Goal: Find specific page/section: Find specific page/section

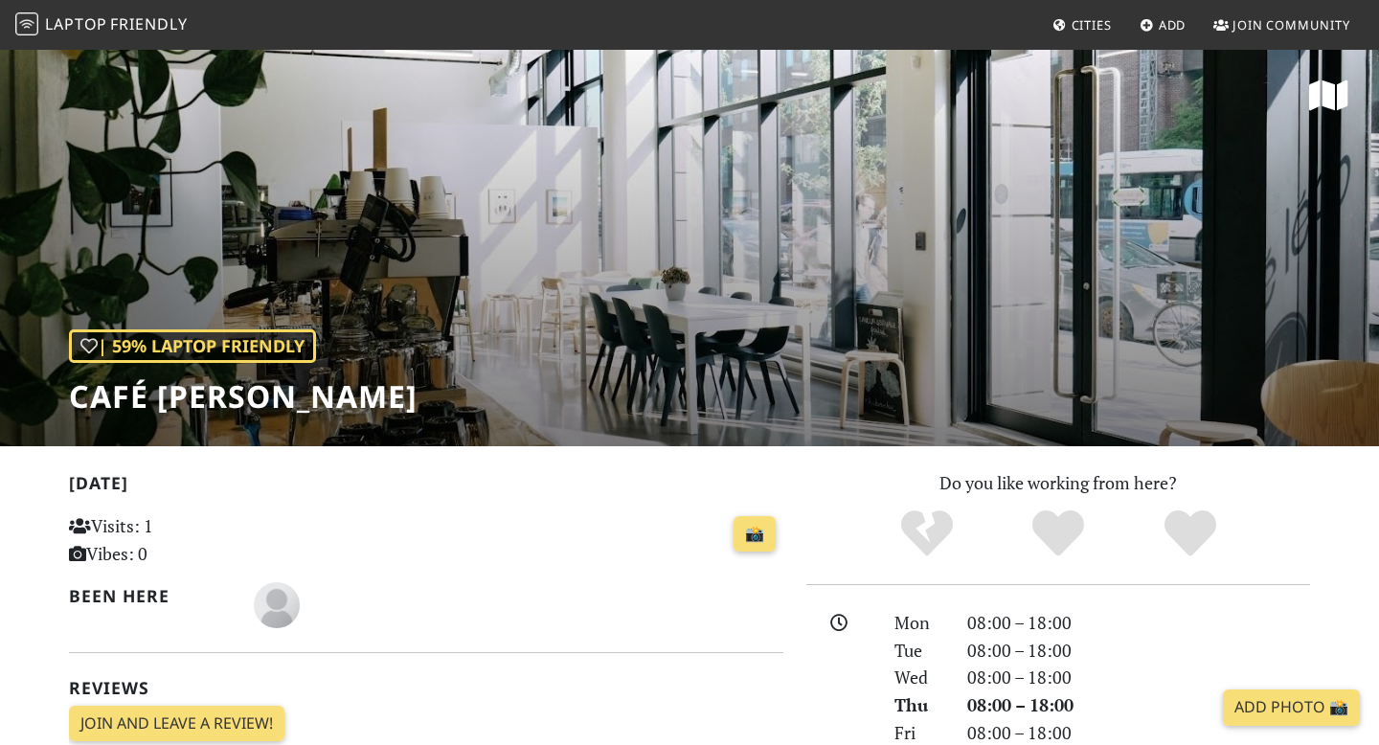
click at [52, 21] on span "Laptop" at bounding box center [76, 23] width 62 height 21
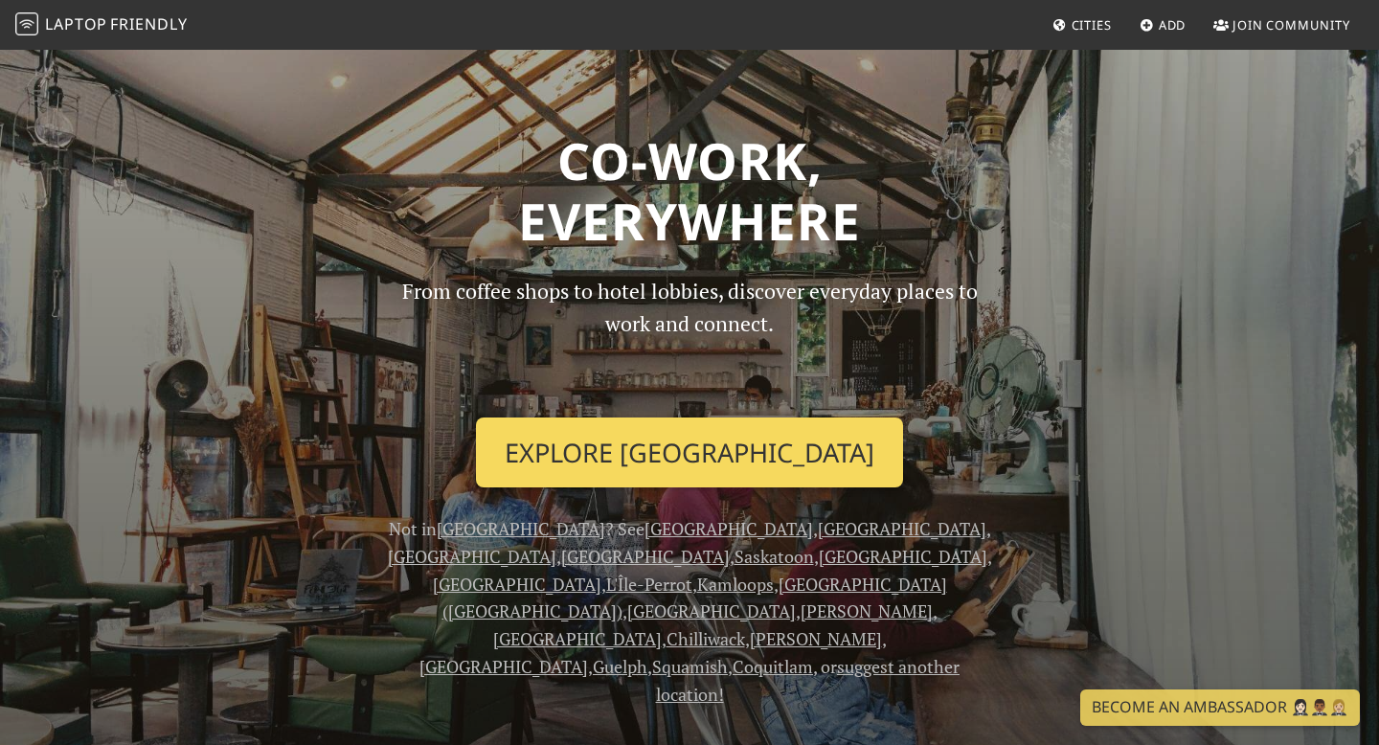
click at [711, 443] on link "Explore Montreal" at bounding box center [689, 452] width 427 height 71
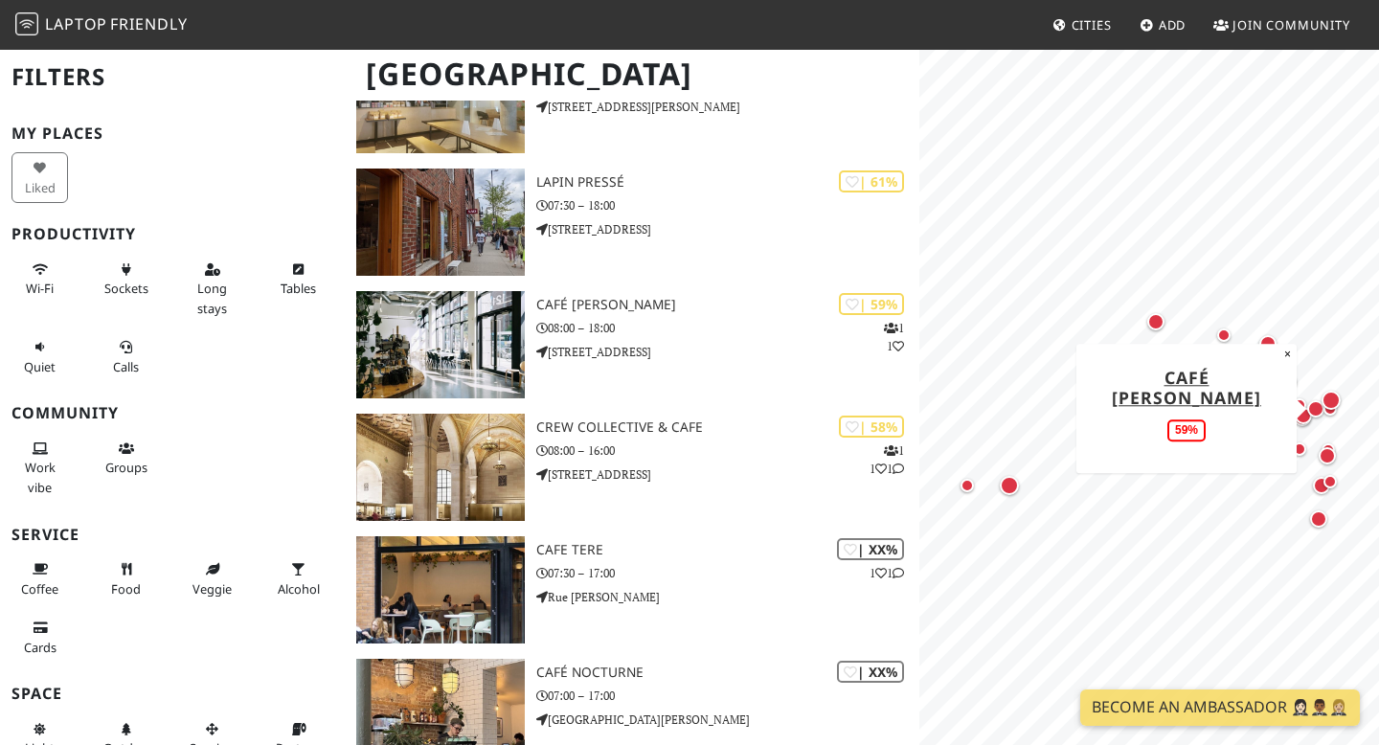
scroll to position [1349, 0]
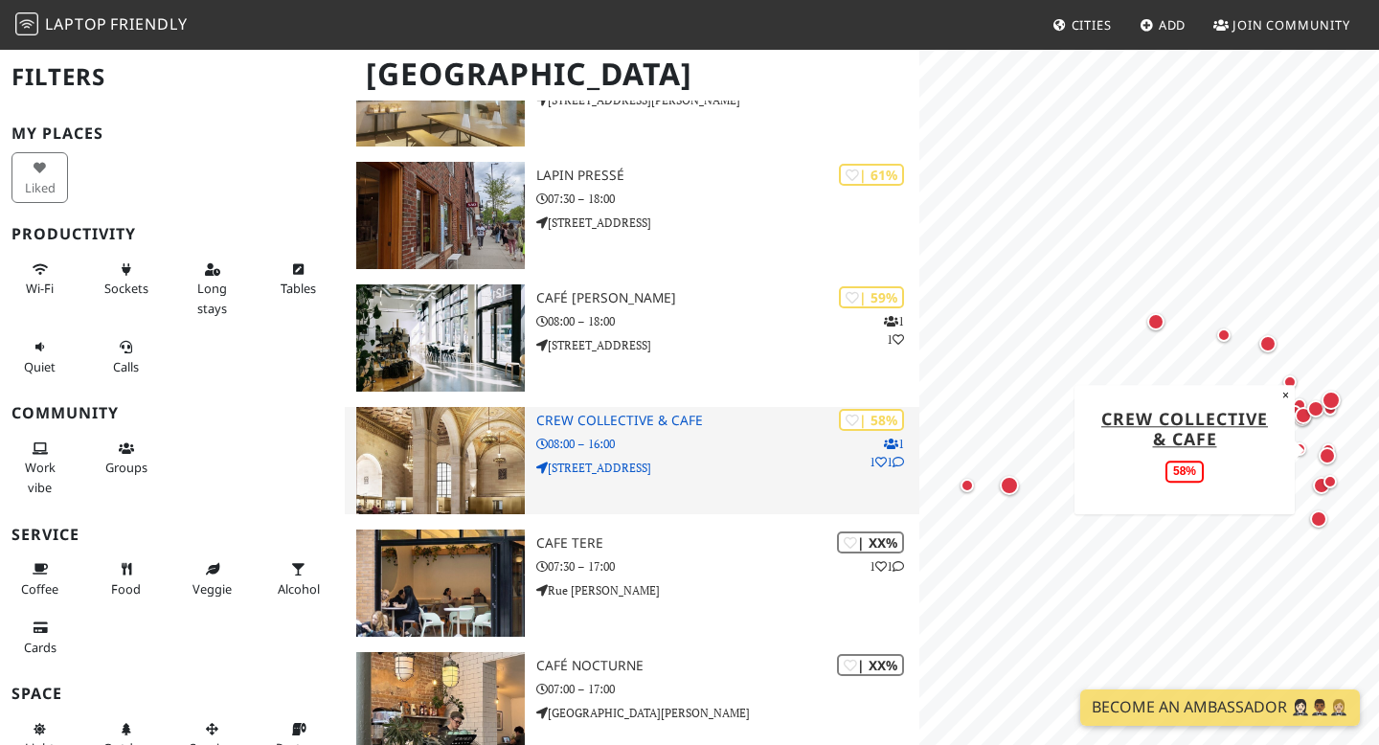
click at [682, 467] on p "360 Rue Saint-Jacques" at bounding box center [727, 468] width 383 height 18
